Goal: Find specific page/section: Find specific page/section

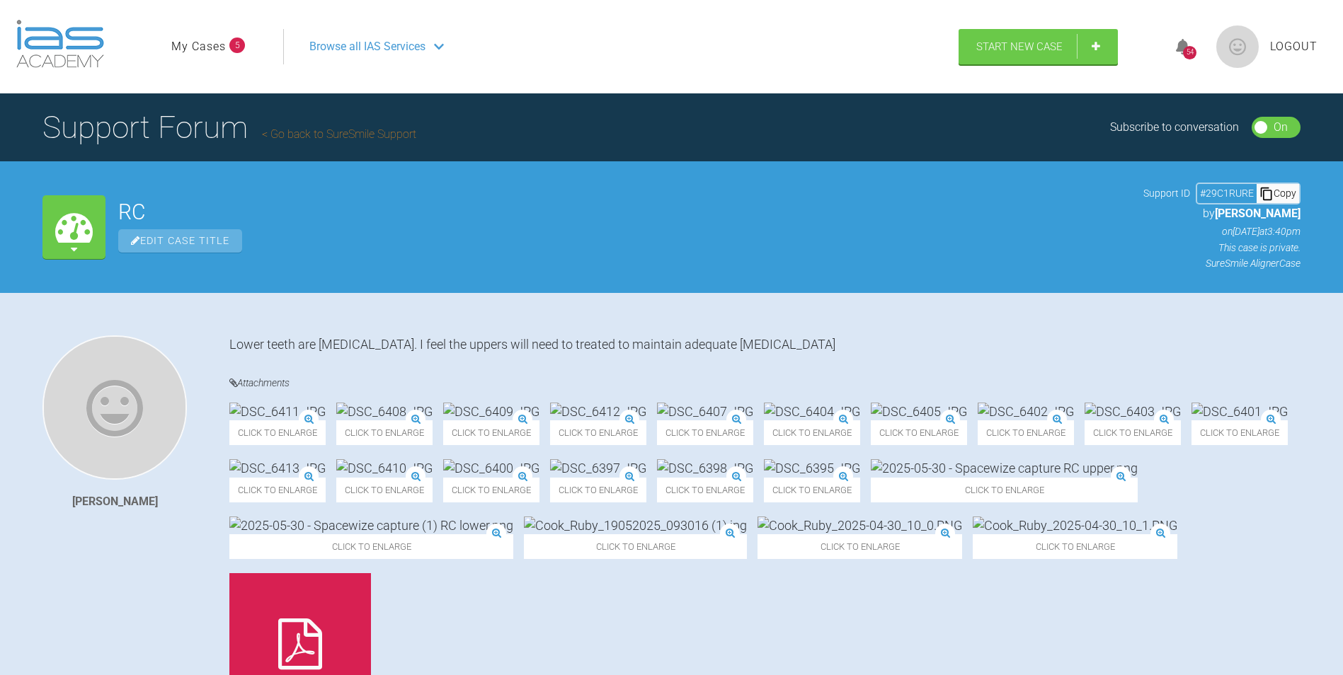
click at [213, 40] on link "My Cases" at bounding box center [198, 47] width 55 height 18
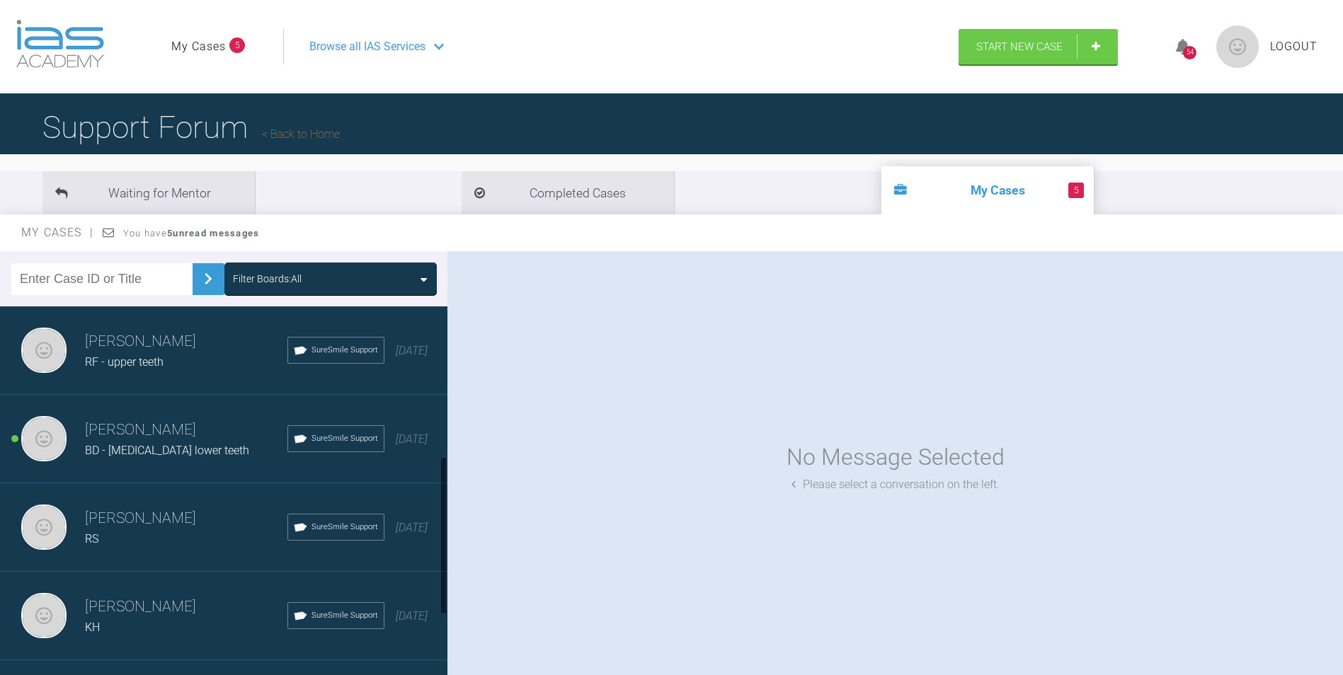
scroll to position [425, 0]
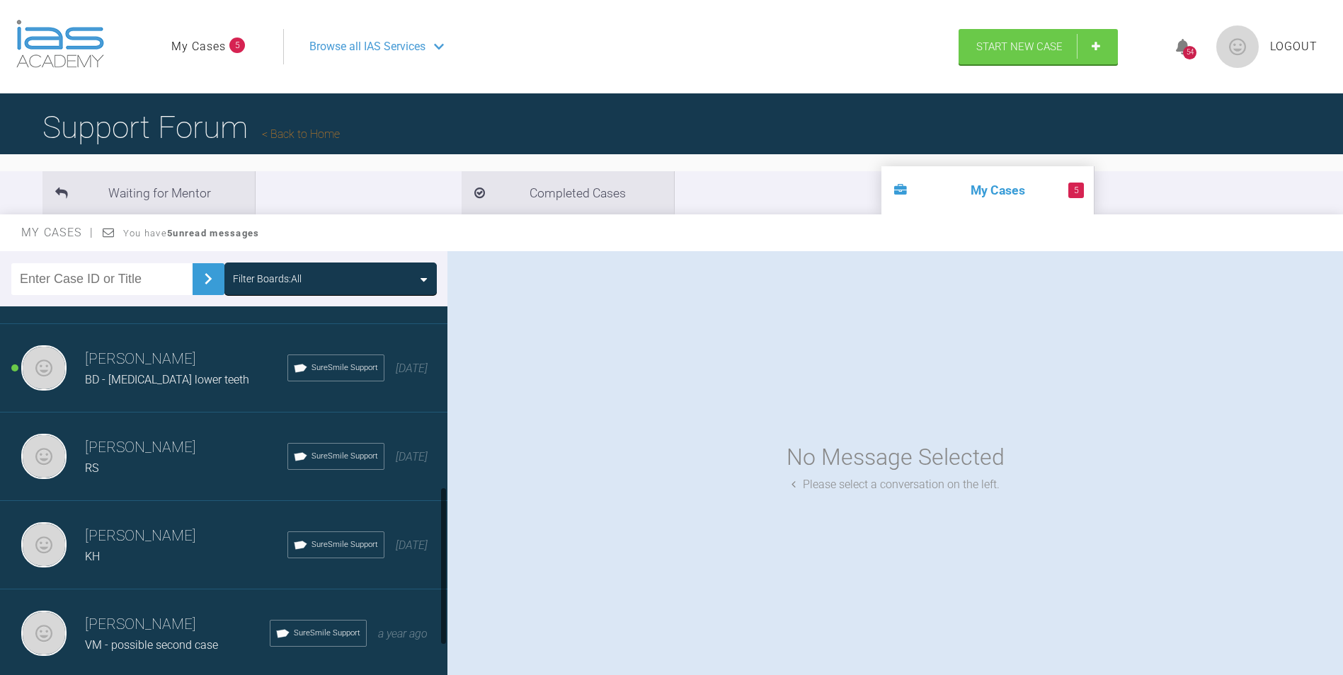
click at [164, 462] on div "RS" at bounding box center [186, 468] width 202 height 18
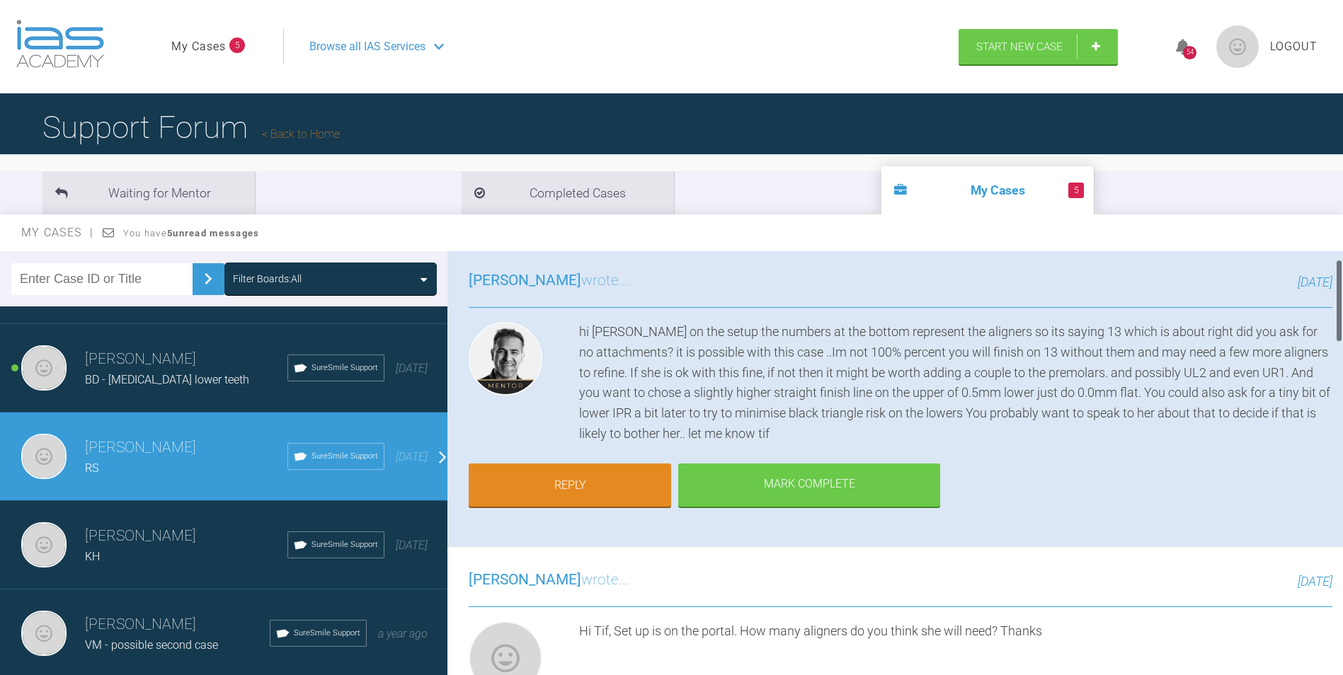
scroll to position [0, 0]
